Goal: Check status: Check status

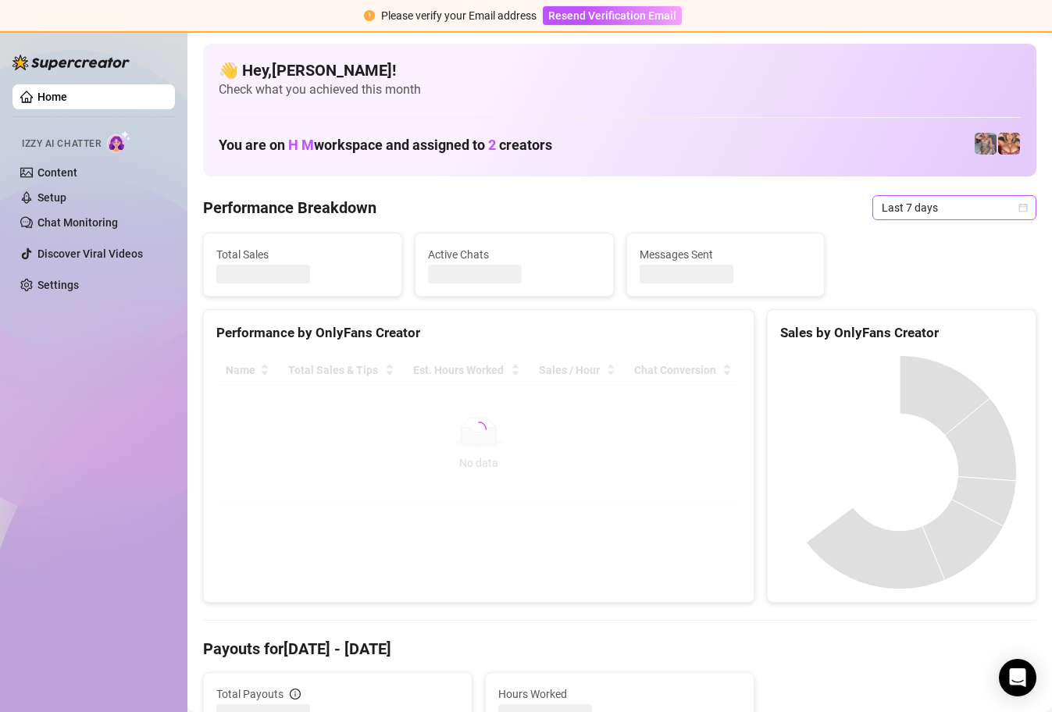
click at [1016, 209] on div "Last 7 days" at bounding box center [954, 207] width 164 height 25
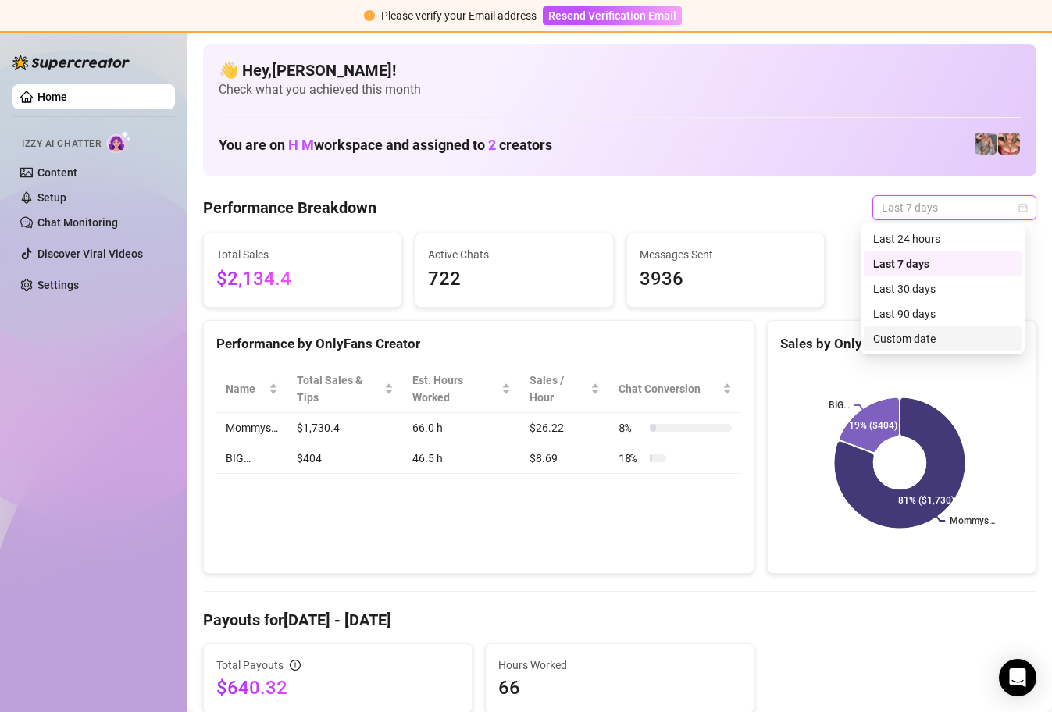
click at [928, 337] on div "Custom date" at bounding box center [942, 338] width 139 height 17
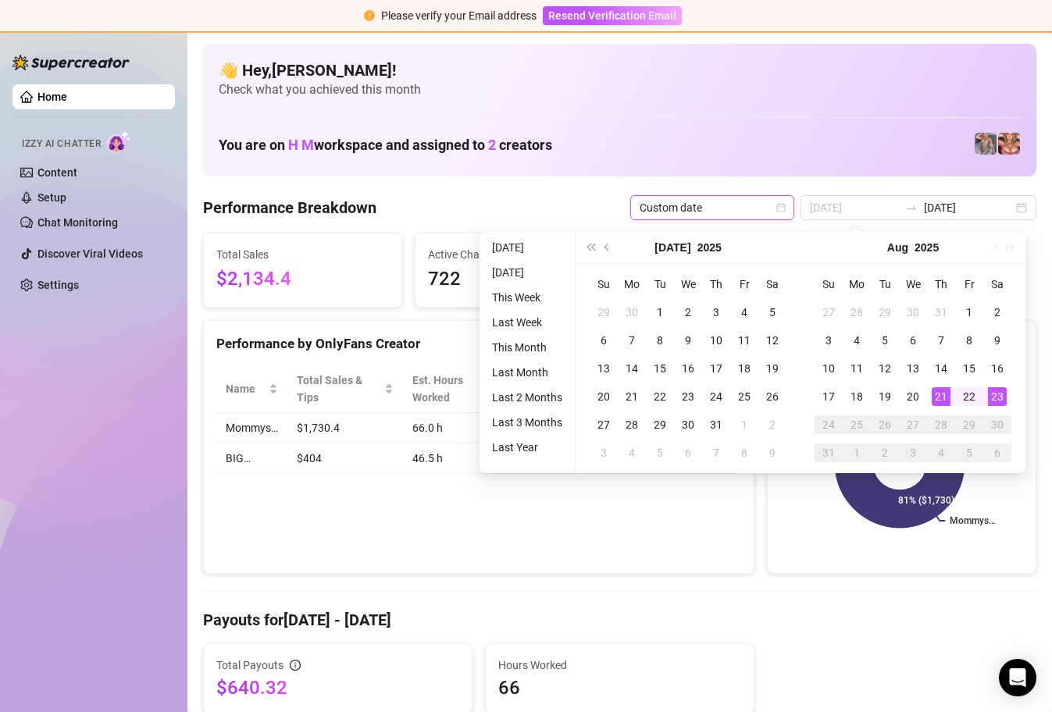
type input "[DATE]"
click at [1001, 394] on div "23" at bounding box center [997, 396] width 19 height 19
type input "[DATE]"
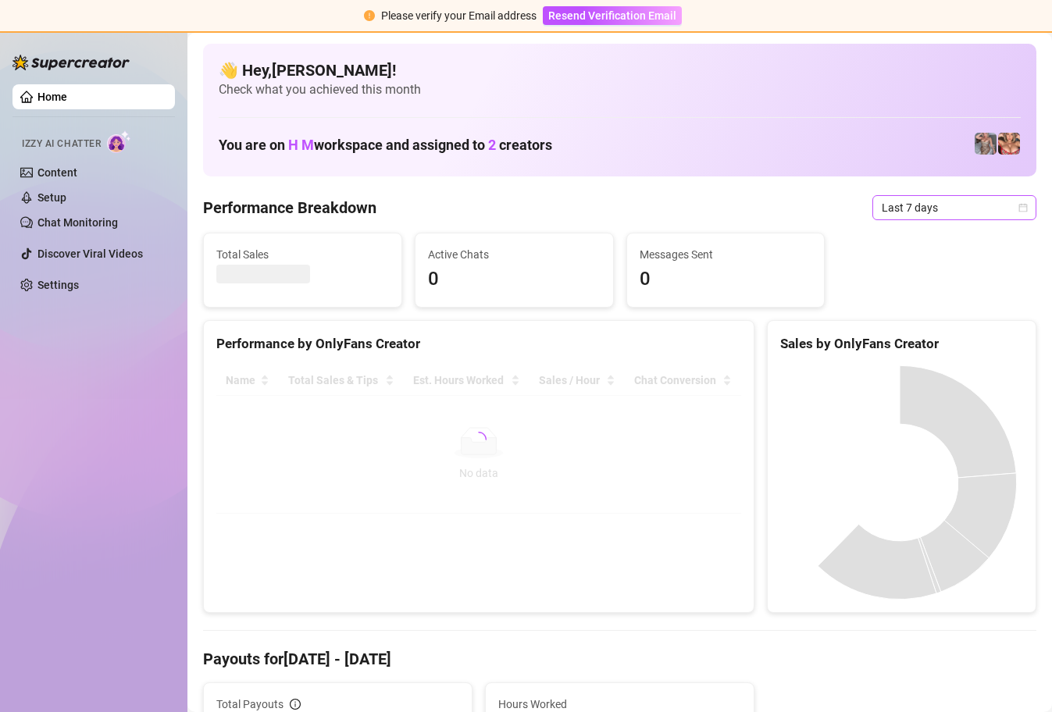
click at [1019, 203] on icon "calendar" at bounding box center [1023, 207] width 9 height 9
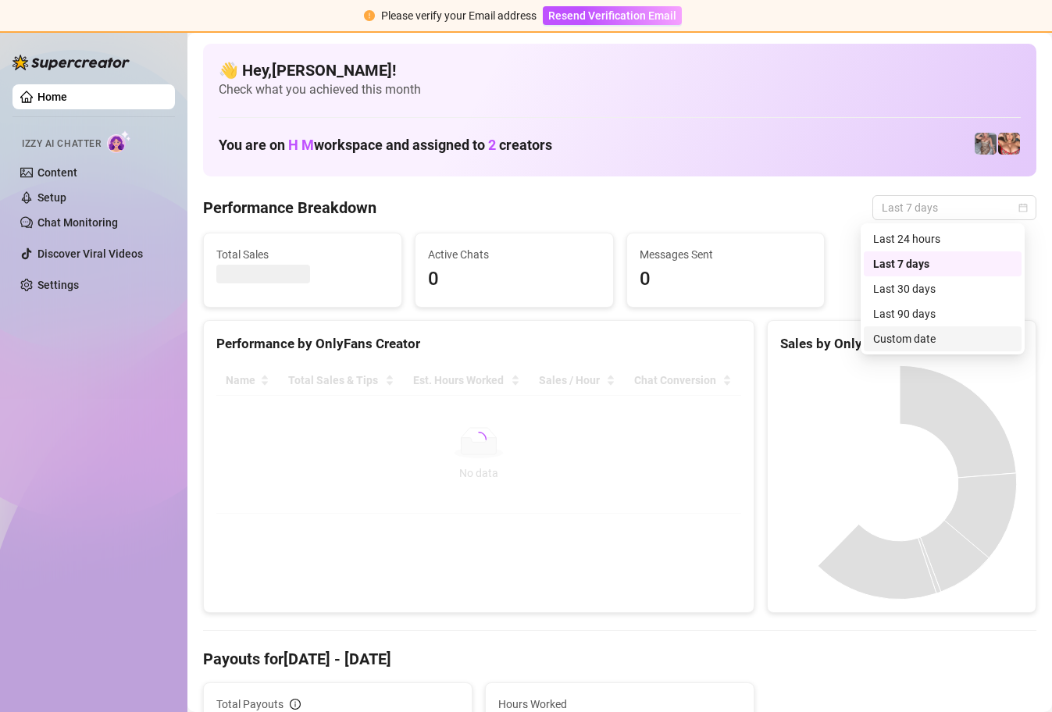
click at [925, 336] on div "Custom date" at bounding box center [942, 338] width 139 height 17
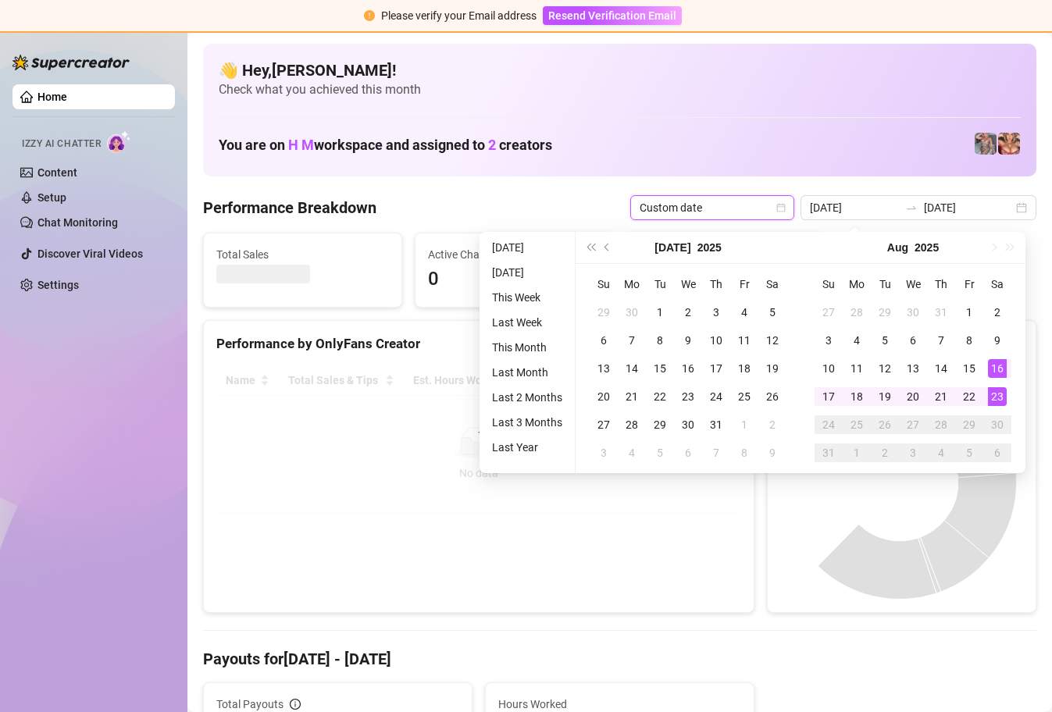
type input "[DATE]"
click at [997, 392] on div "23" at bounding box center [997, 396] width 19 height 19
type input "[DATE]"
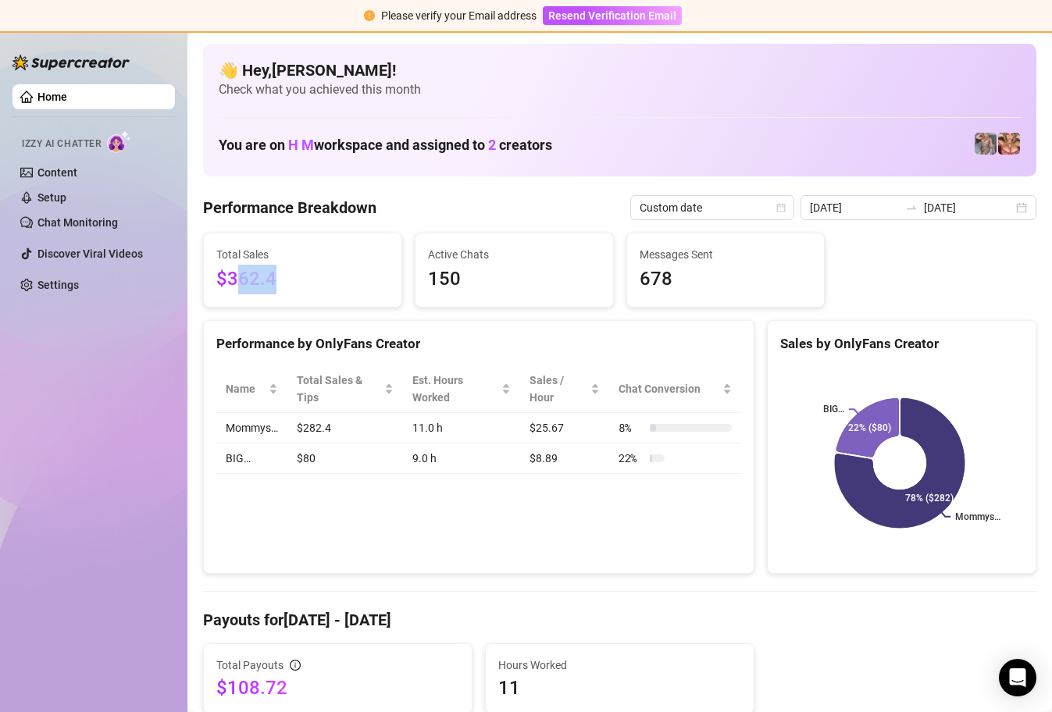
drag, startPoint x: 282, startPoint y: 278, endPoint x: 234, endPoint y: 275, distance: 48.5
click at [234, 275] on span "$362.4" at bounding box center [302, 280] width 173 height 30
click at [383, 274] on div "Total Sales $362.4" at bounding box center [303, 270] width 198 height 73
